Goal: Information Seeking & Learning: Learn about a topic

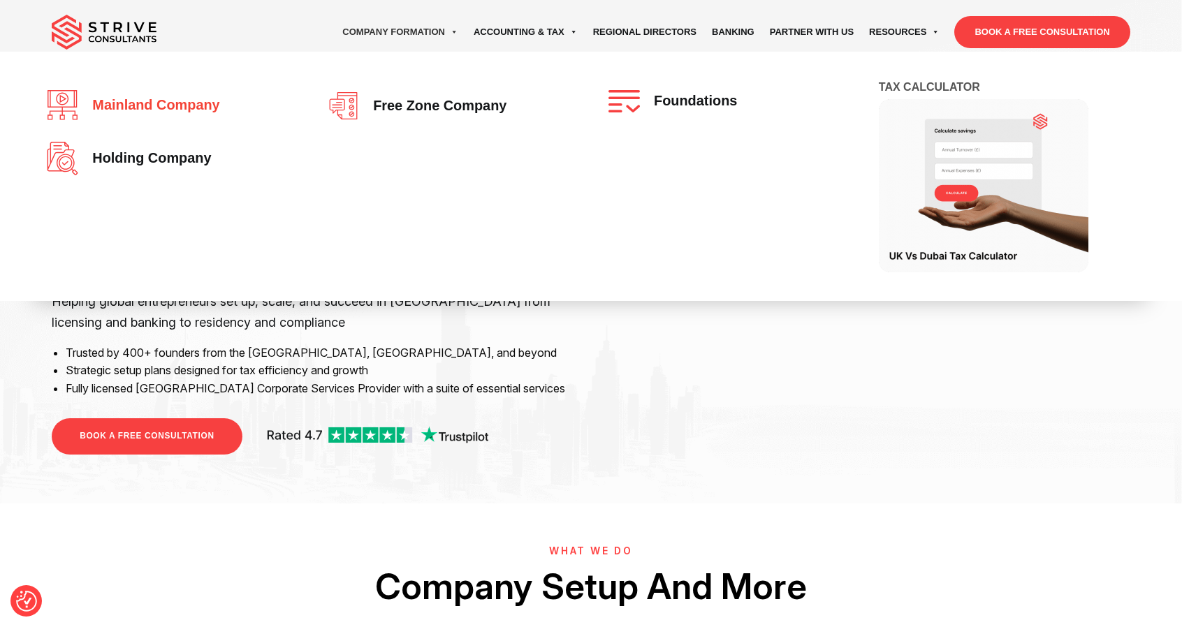
click at [177, 108] on span "Mainland company" at bounding box center [152, 105] width 134 height 15
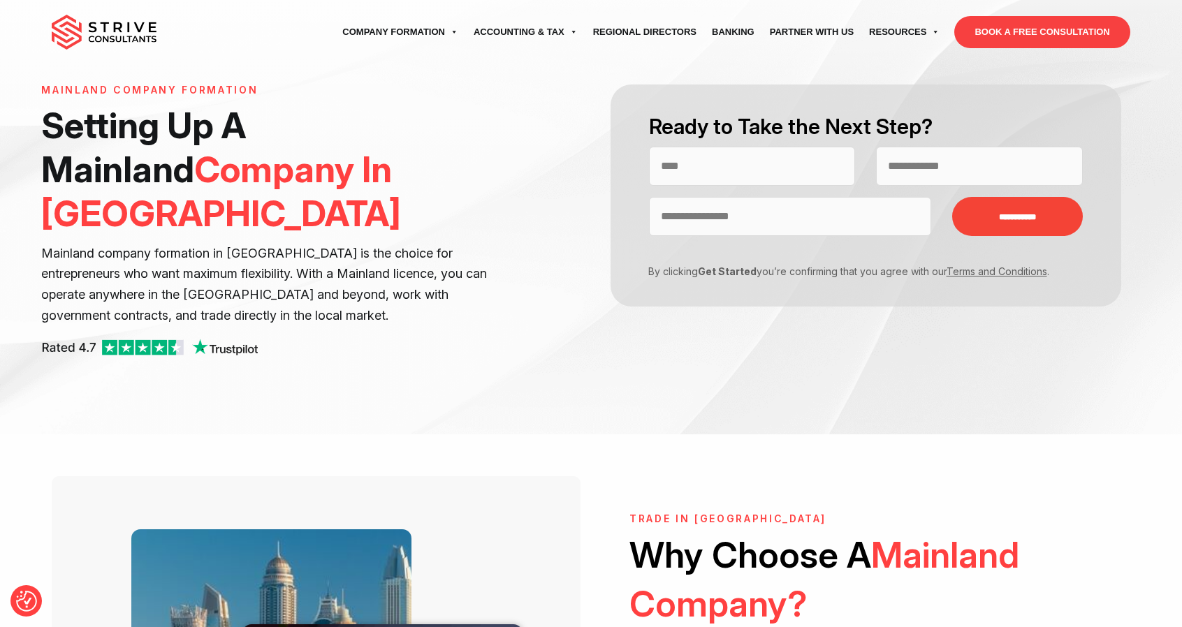
scroll to position [70, 0]
click at [281, 129] on h1 "Setting Up A Mainland Company In Dubai" at bounding box center [277, 169] width 473 height 133
click at [208, 242] on p "Mainland company formation in Dubai is the choice for entrepreneurs who want ma…" at bounding box center [277, 284] width 473 height 84
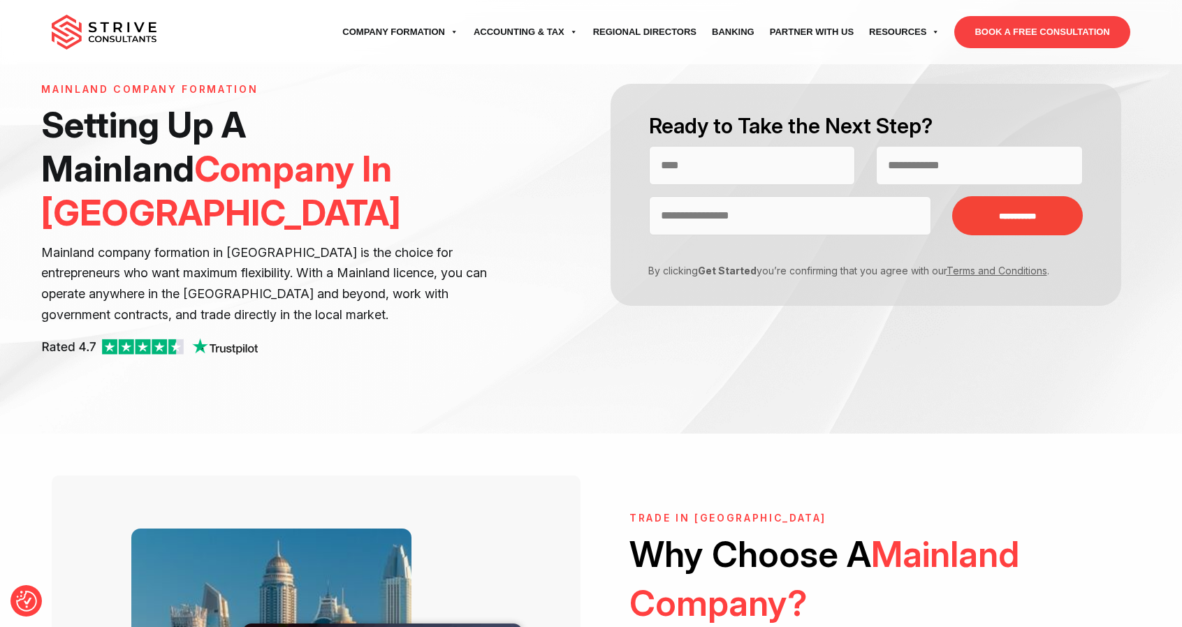
click at [279, 244] on p "Mainland company formation in Dubai is the choice for entrepreneurs who want ma…" at bounding box center [277, 284] width 473 height 84
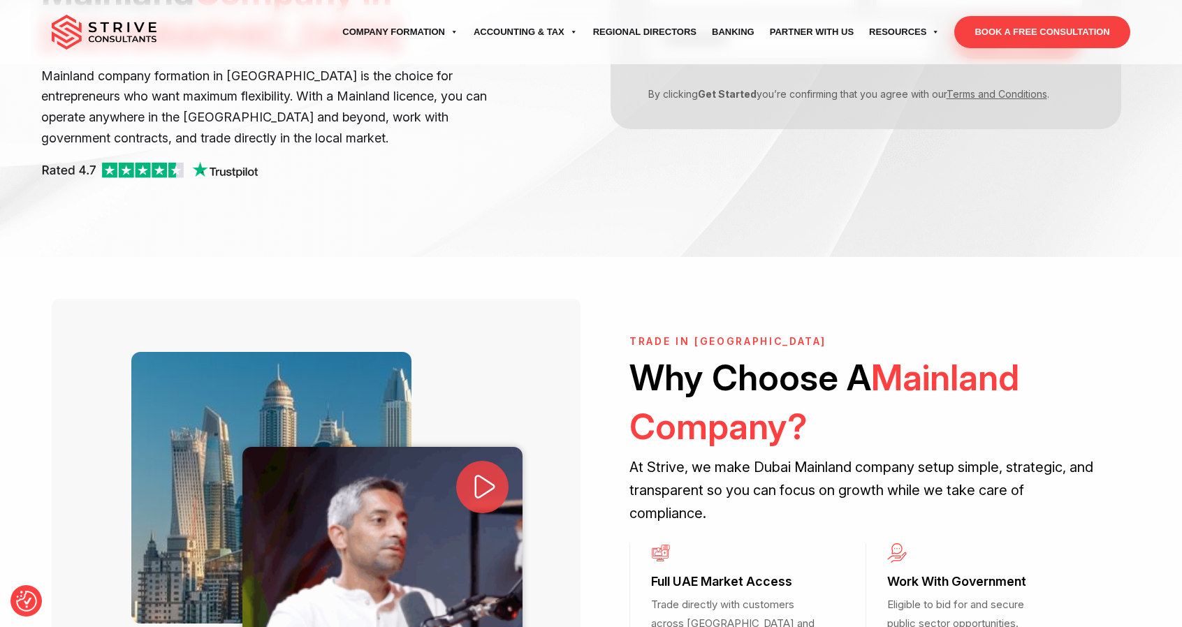
scroll to position [419, 0]
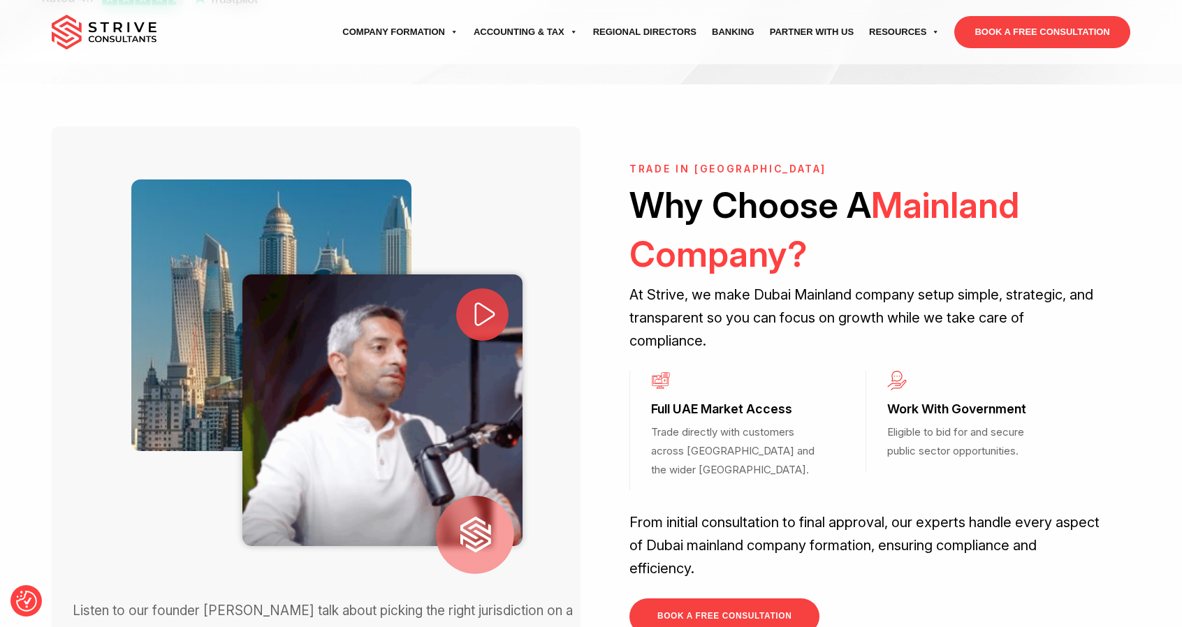
click at [764, 181] on h2 "Why Choose A Mainland Company?" at bounding box center [865, 229] width 473 height 97
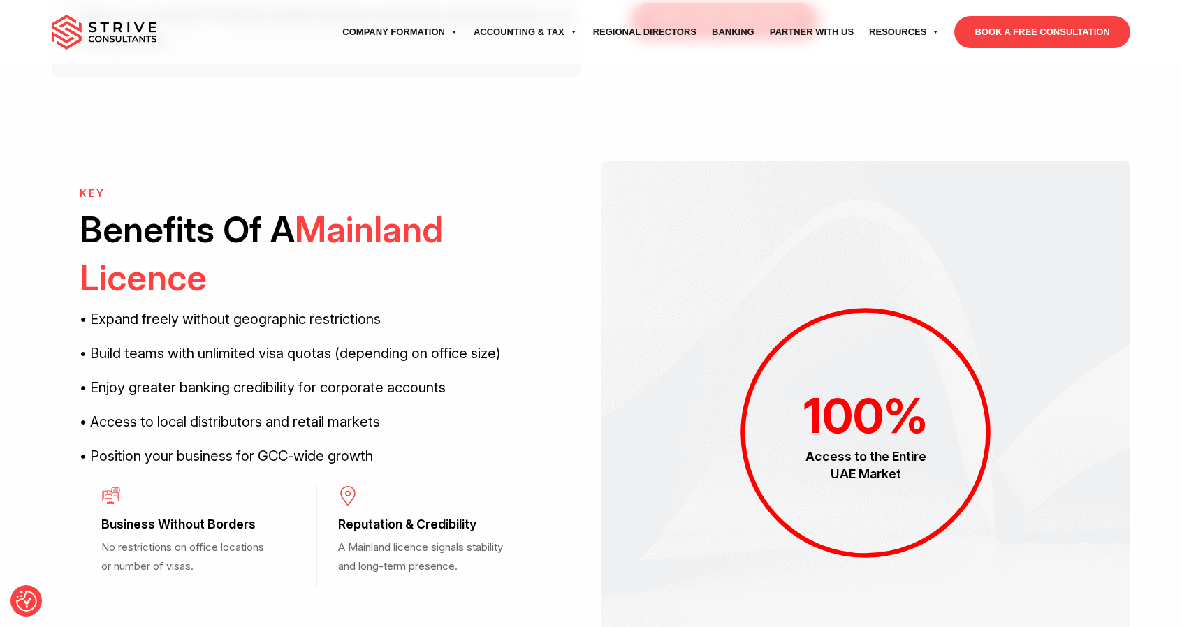
scroll to position [1055, 0]
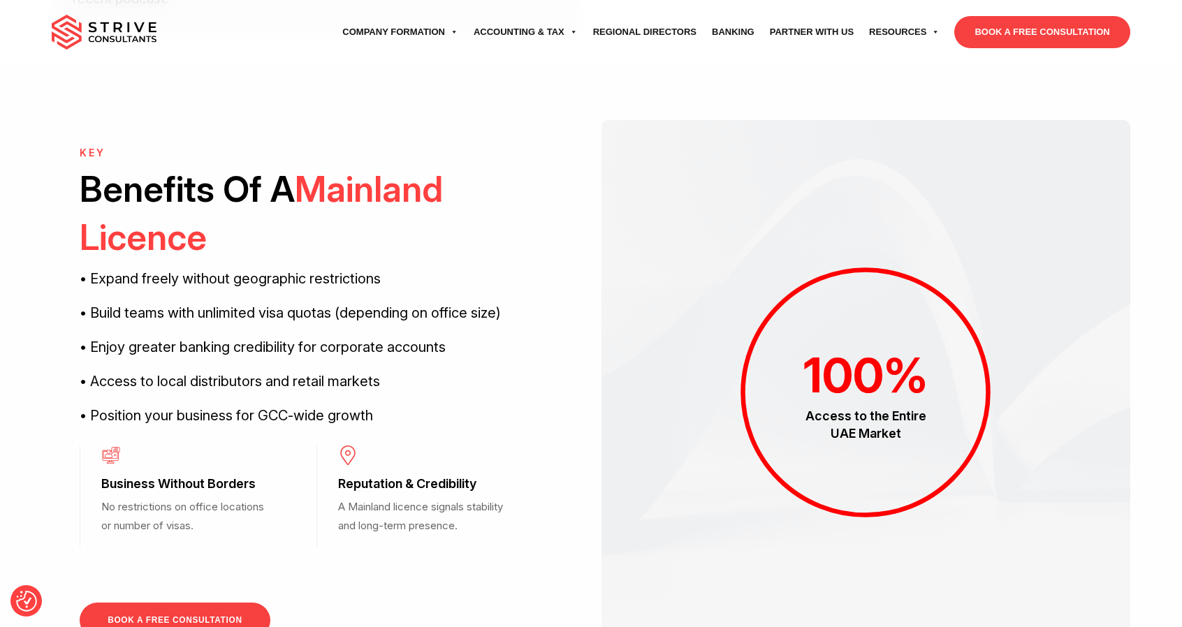
drag, startPoint x: 1168, startPoint y: 0, endPoint x: 527, endPoint y: 203, distance: 672.1
click at [527, 203] on h2 "Benefits Of A Mainland Licence" at bounding box center [316, 213] width 473 height 97
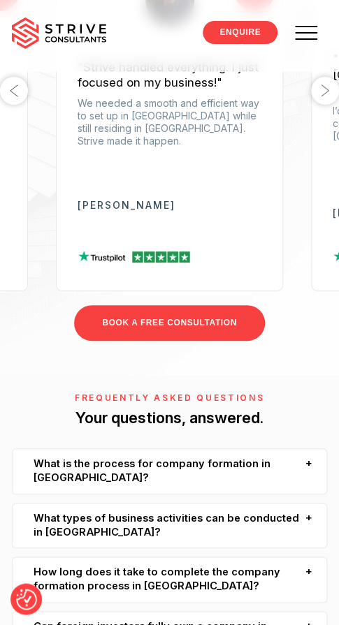
scroll to position [2795, 0]
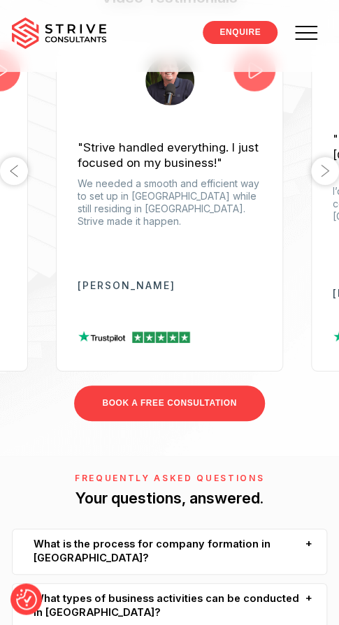
click at [319, 160] on button "Next" at bounding box center [325, 171] width 28 height 28
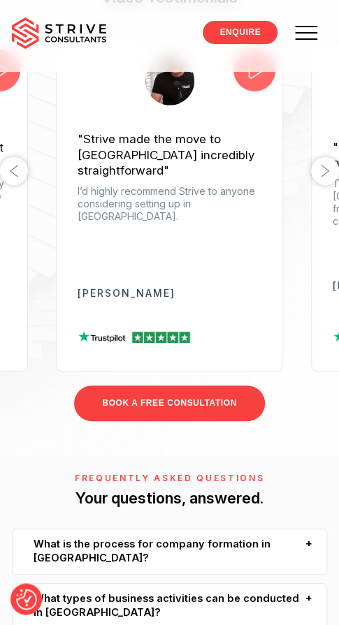
click at [319, 160] on button "Next" at bounding box center [325, 171] width 28 height 28
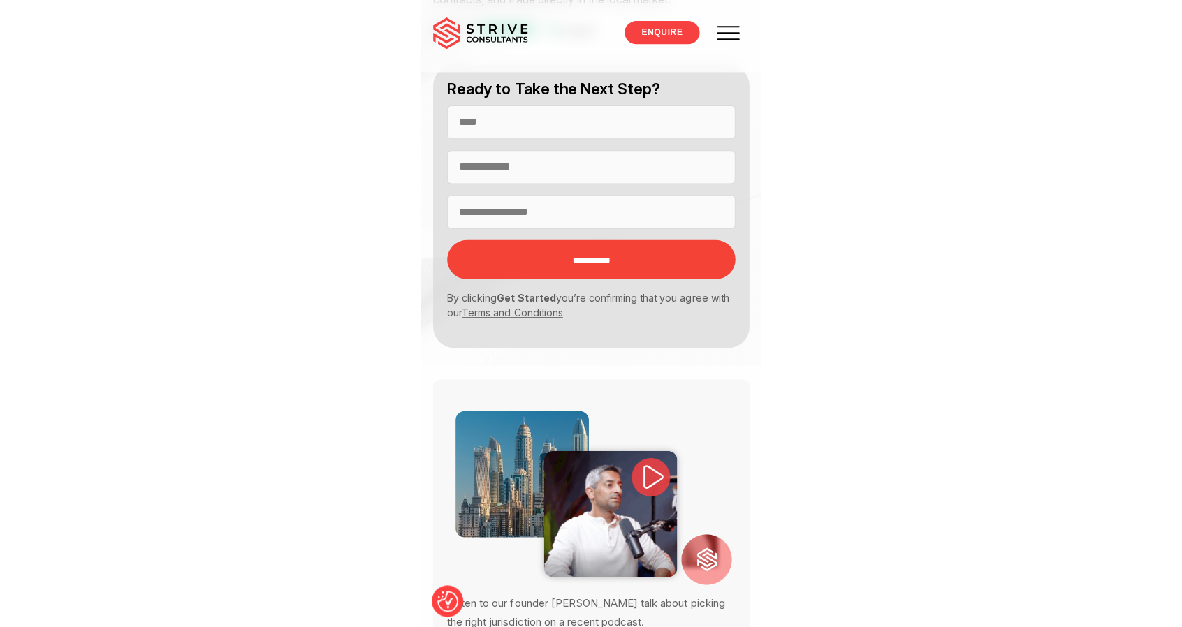
scroll to position [0, 0]
